Goal: Task Accomplishment & Management: Manage account settings

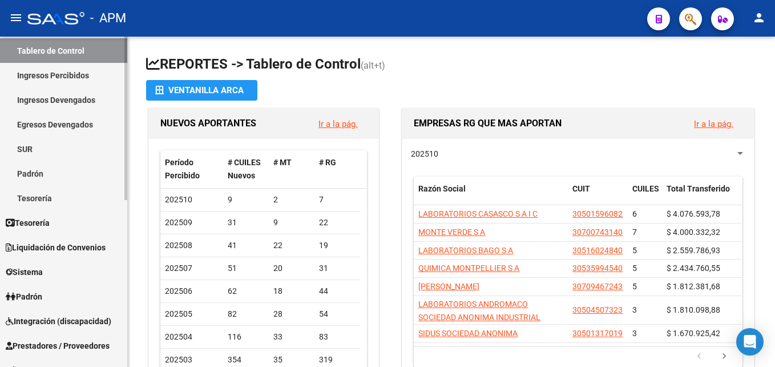
scroll to position [171, 0]
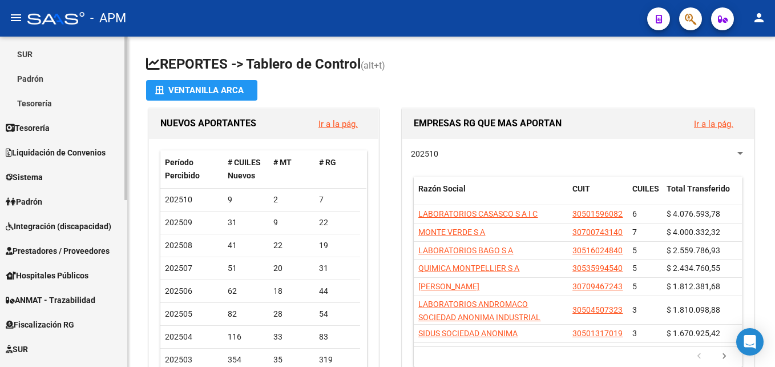
click at [62, 203] on link "Padrón" at bounding box center [63, 201] width 127 height 25
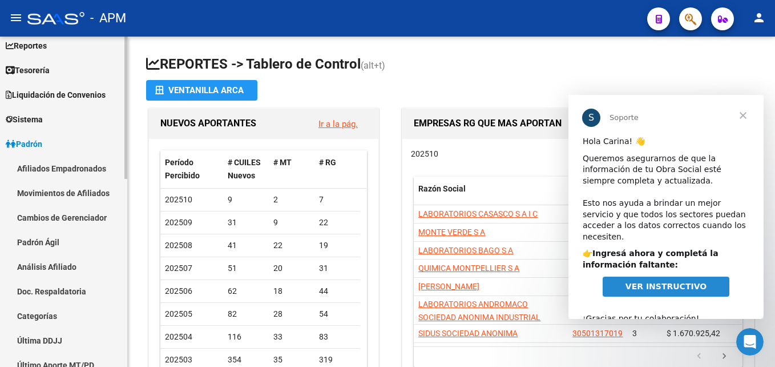
scroll to position [0, 0]
click at [91, 168] on link "Afiliados Empadronados" at bounding box center [63, 168] width 127 height 25
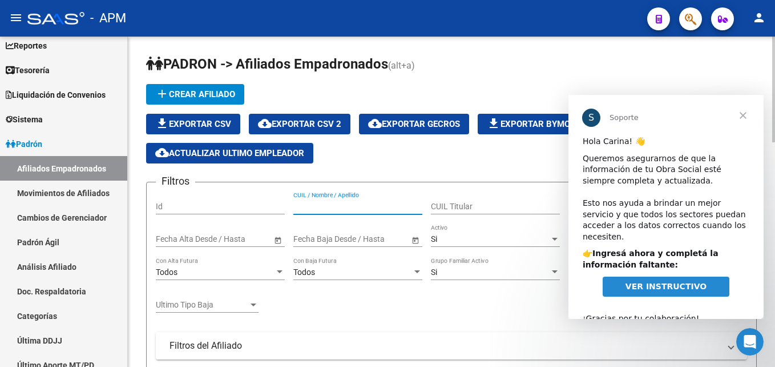
paste input "43.428.473"
click at [309, 208] on input "43.428.473" at bounding box center [358, 207] width 129 height 10
click at [303, 207] on input "43.428.473" at bounding box center [358, 207] width 129 height 10
click at [308, 205] on input "43.428.473" at bounding box center [358, 207] width 129 height 10
click at [304, 208] on input "43.428.473" at bounding box center [358, 207] width 129 height 10
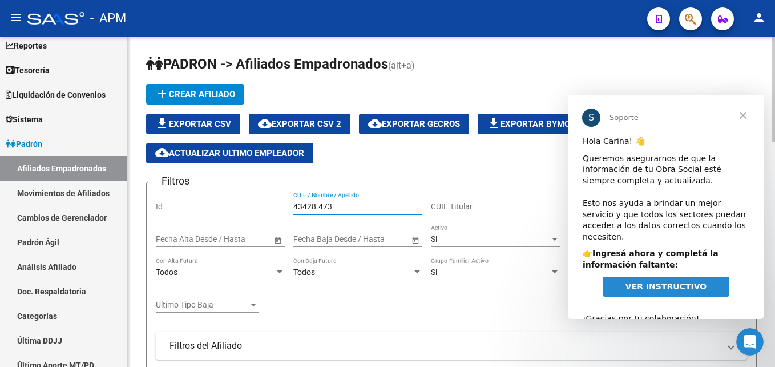
click at [318, 206] on input "43428.473" at bounding box center [358, 207] width 129 height 10
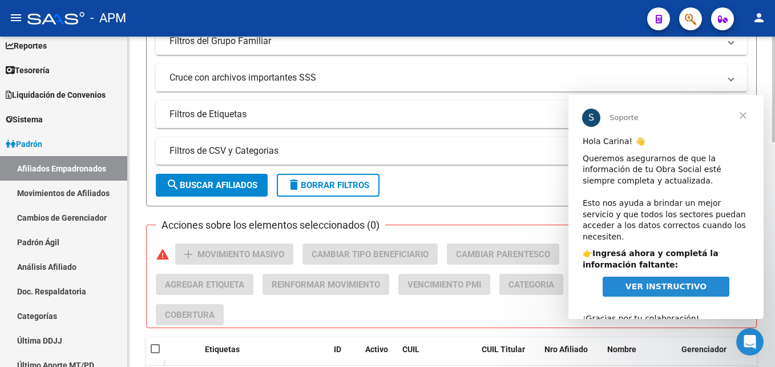
scroll to position [343, 0]
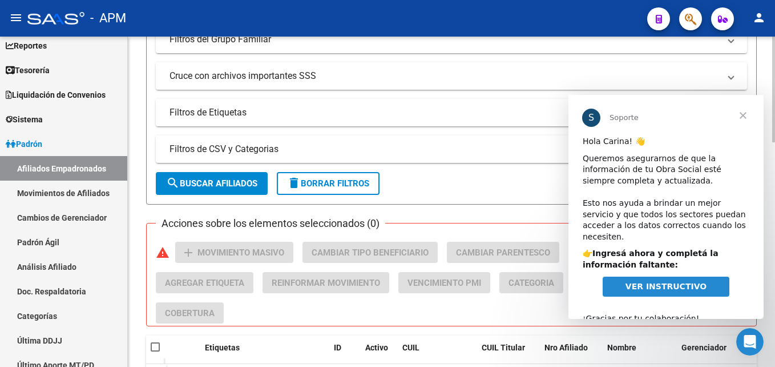
type input "43428473"
click at [263, 182] on button "search Buscar Afiliados" at bounding box center [212, 183] width 112 height 23
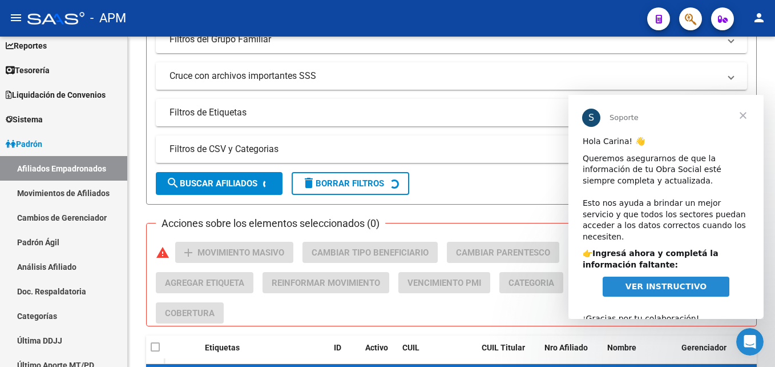
click at [744, 116] on span "Cerrar" at bounding box center [743, 115] width 41 height 41
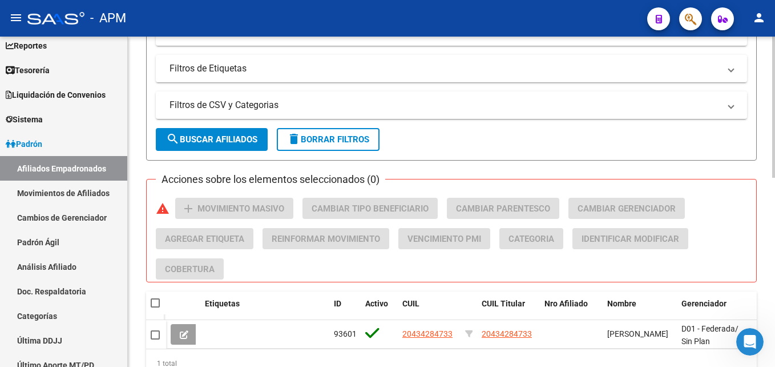
scroll to position [443, 0]
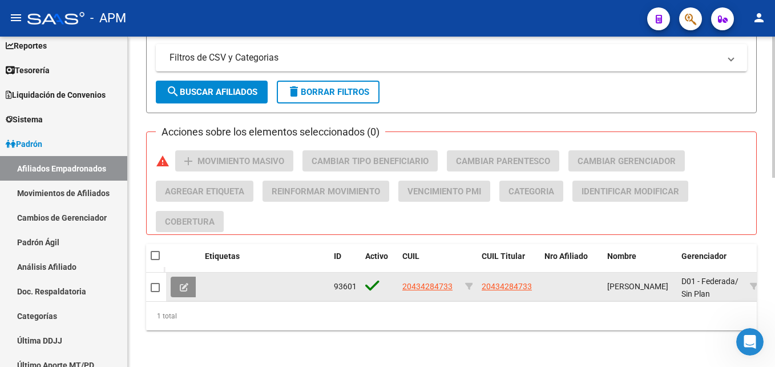
click at [183, 283] on icon at bounding box center [184, 287] width 9 height 9
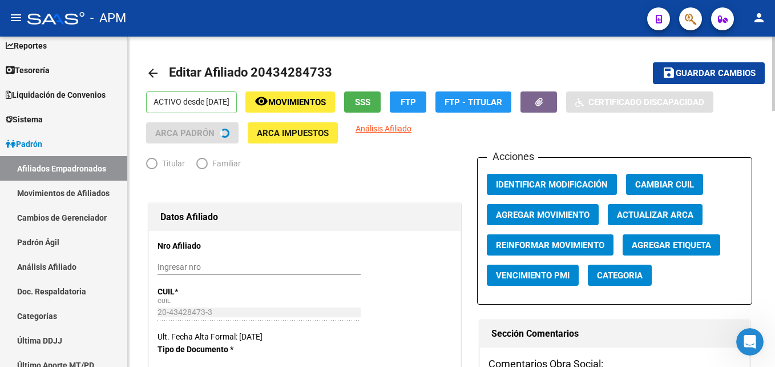
radio input "true"
type input "27-30560706-7"
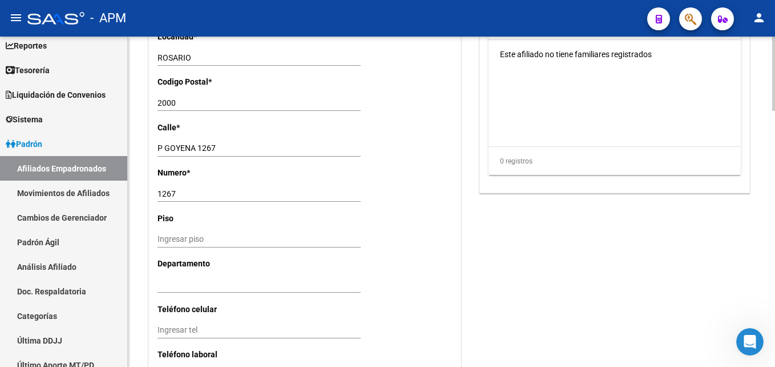
scroll to position [1140, 0]
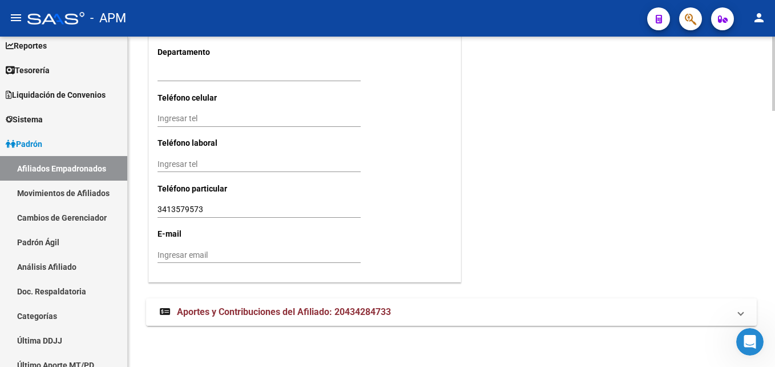
click at [463, 311] on mat-panel-title "Aportes y Contribuciones del Afiliado: 20434284733" at bounding box center [445, 312] width 570 height 13
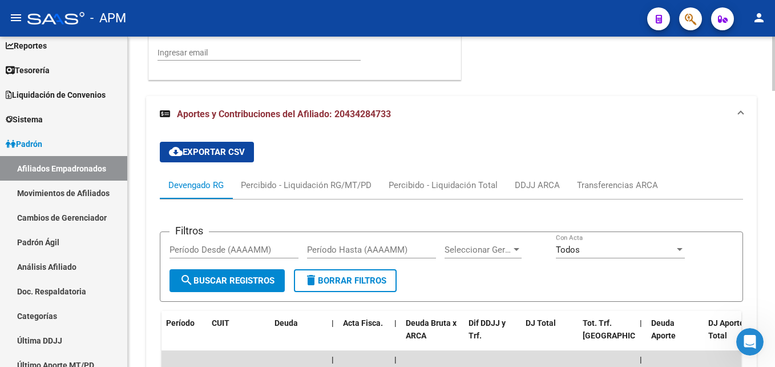
scroll to position [999, 0]
